Goal: Entertainment & Leisure: Consume media (video, audio)

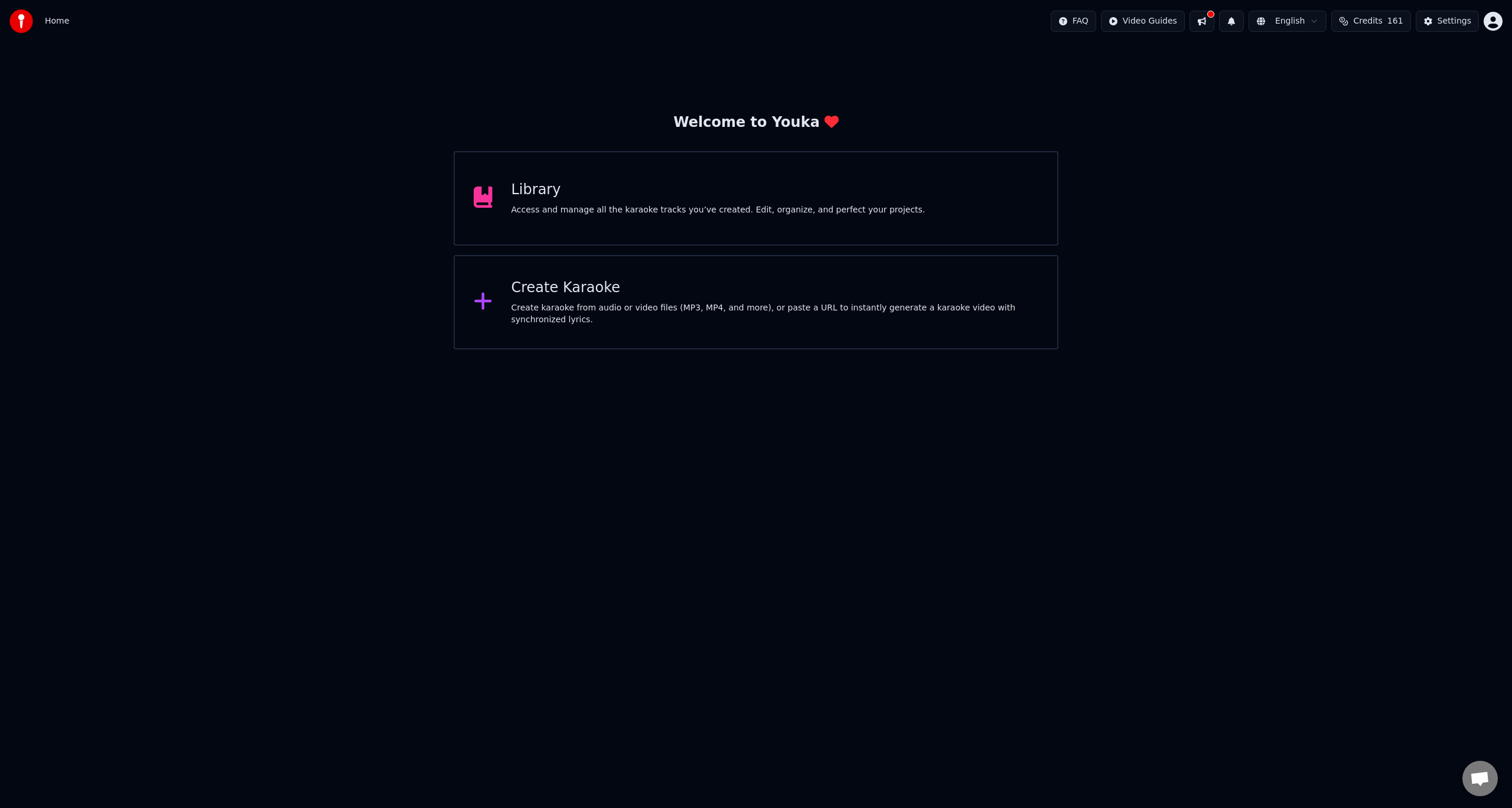
click at [545, 196] on div "Library" at bounding box center [718, 190] width 414 height 19
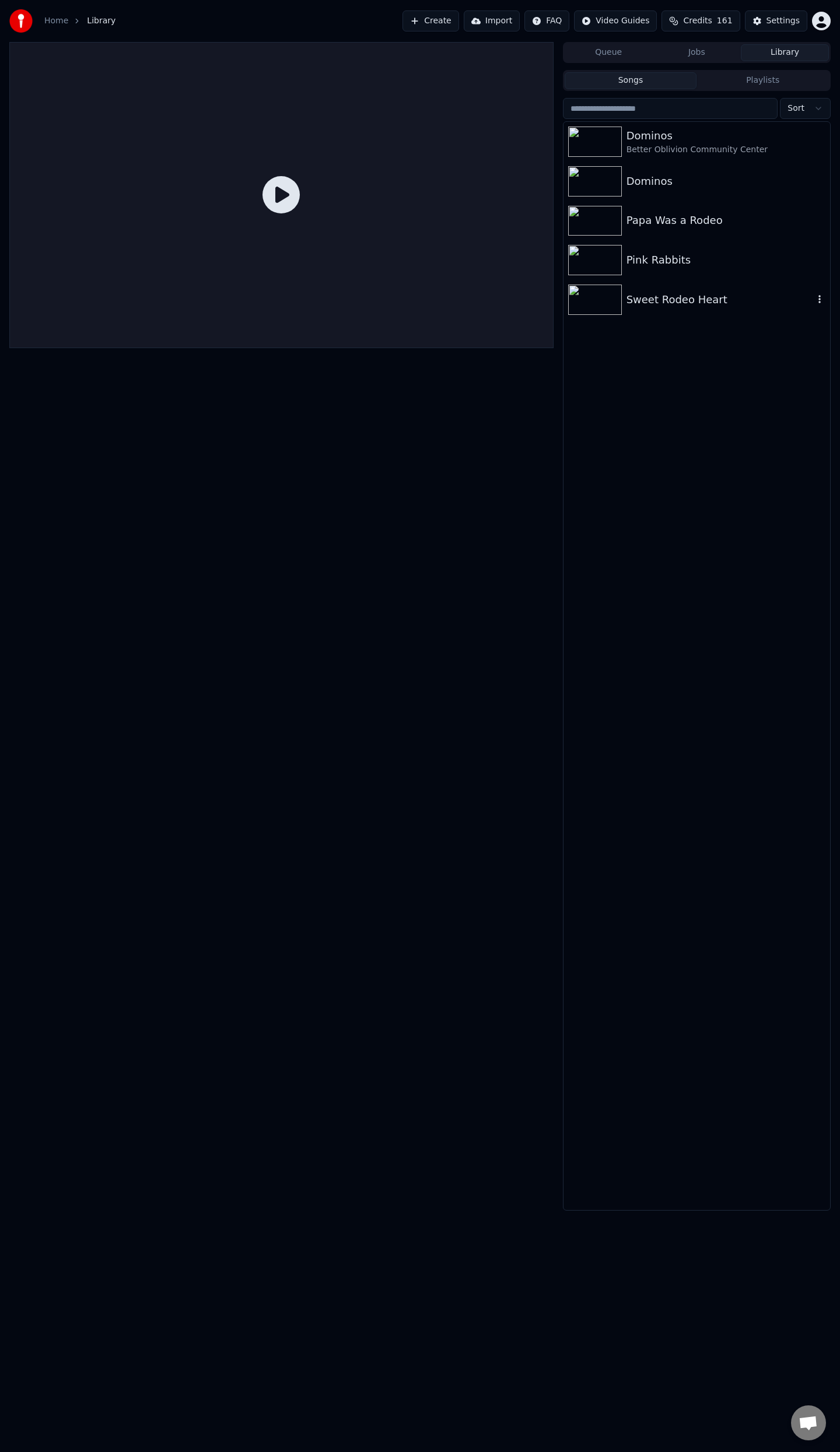
click at [592, 295] on img at bounding box center [595, 299] width 54 height 30
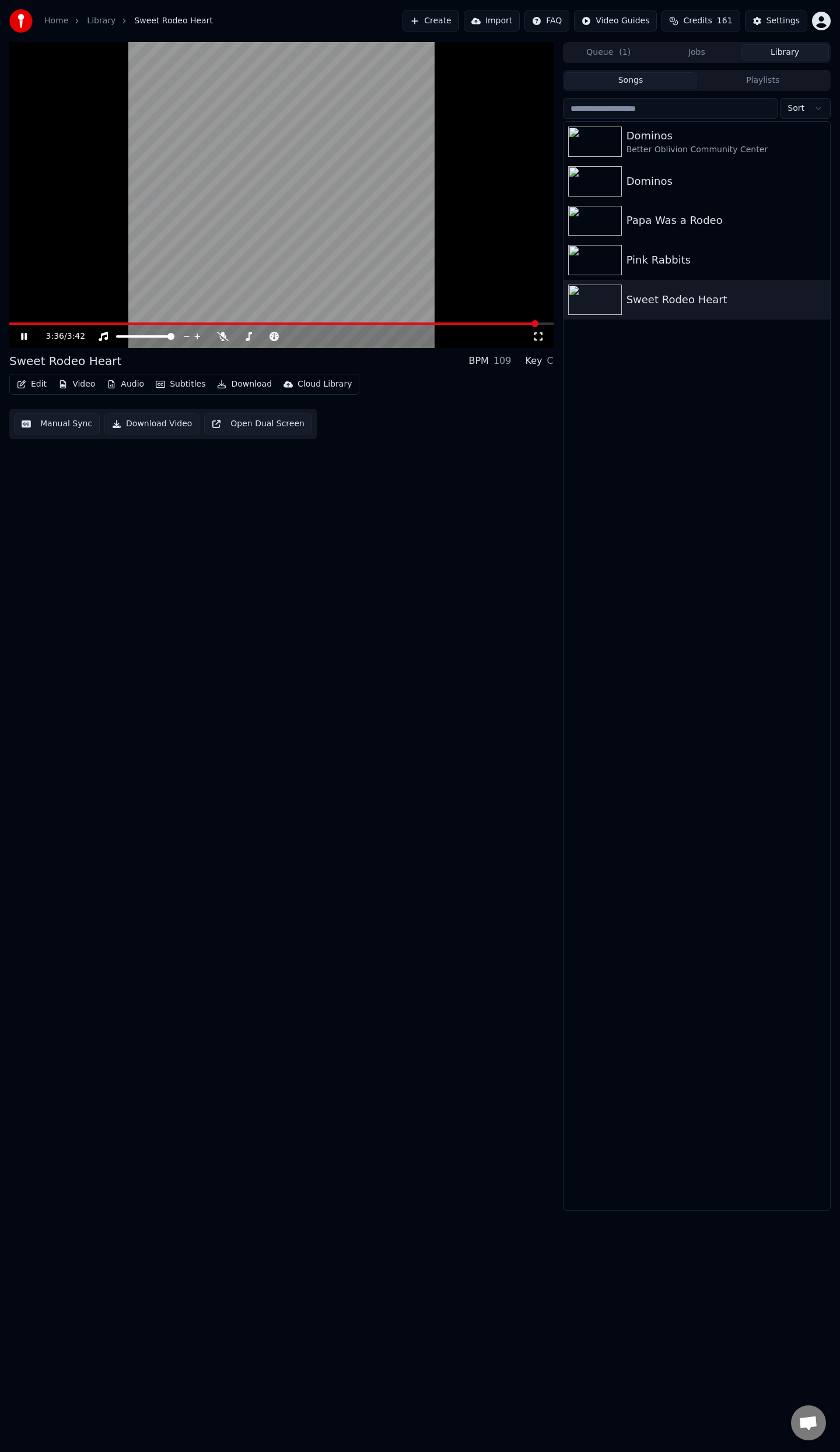
click at [168, 143] on video at bounding box center [281, 195] width 544 height 306
click at [596, 218] on img at bounding box center [595, 221] width 54 height 30
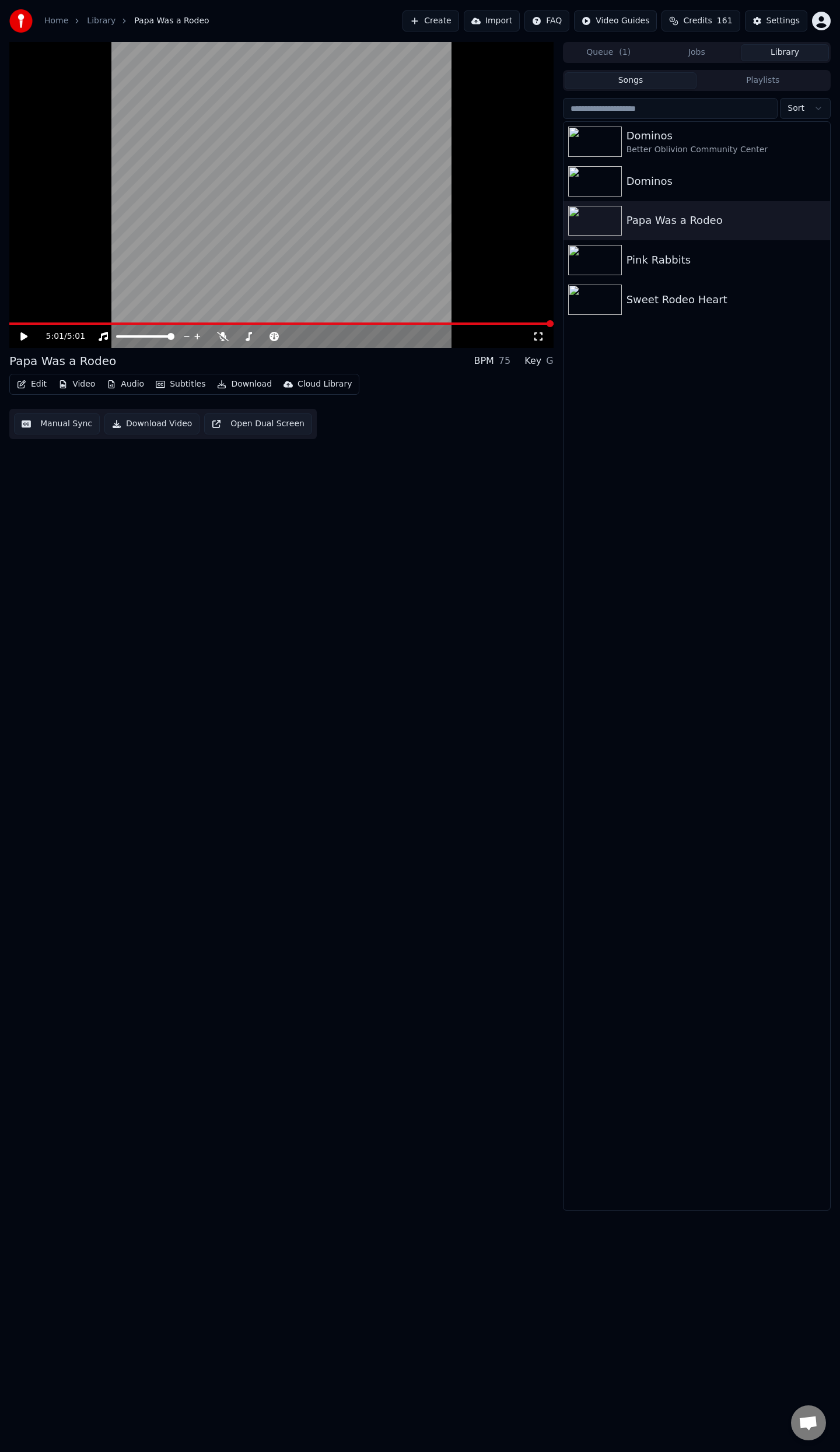
click at [257, 187] on video at bounding box center [281, 195] width 544 height 306
